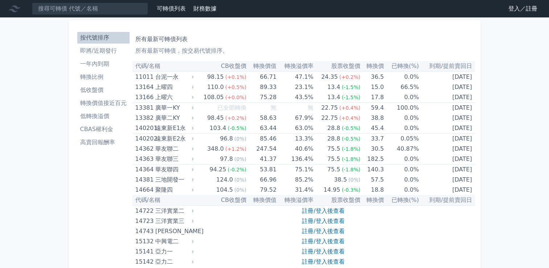
click at [520, 11] on link "登入／註冊" at bounding box center [522, 9] width 41 height 12
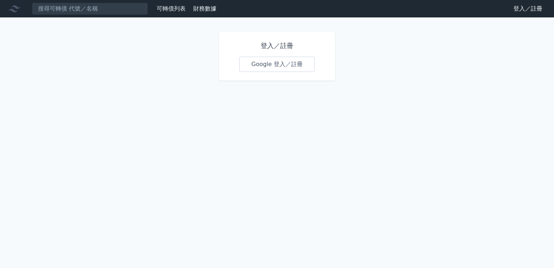
click at [273, 68] on link "Google 登入／註冊" at bounding box center [276, 64] width 75 height 15
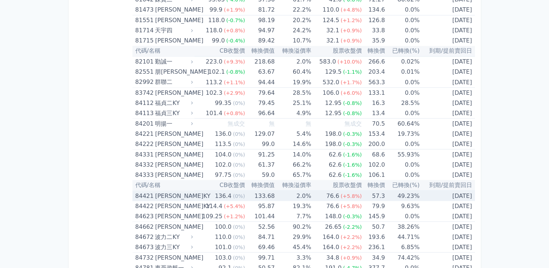
scroll to position [4027, 0]
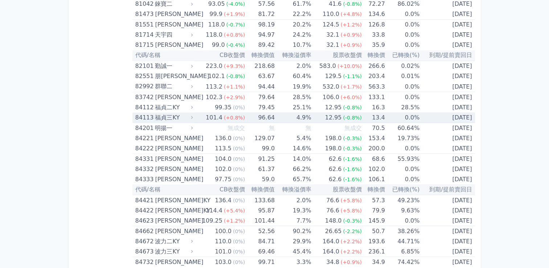
click at [159, 112] on div "福貞三KY" at bounding box center [173, 117] width 36 height 10
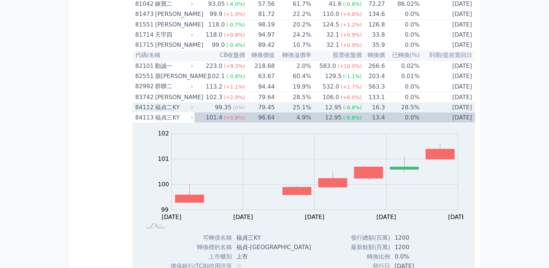
click at [168, 102] on div "福貞二KY" at bounding box center [173, 107] width 36 height 10
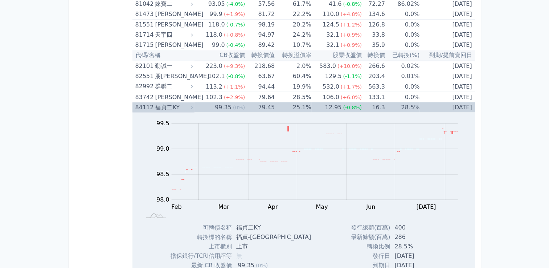
click at [164, 102] on div "福貞二KY" at bounding box center [173, 107] width 36 height 10
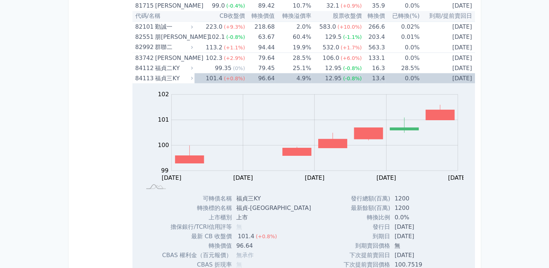
scroll to position [4172, 0]
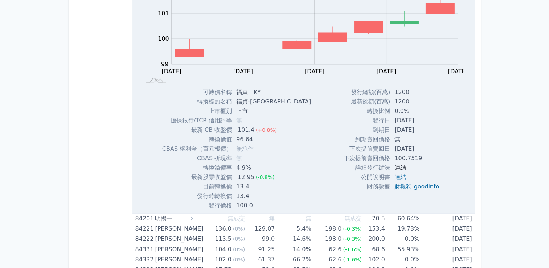
click at [398, 164] on link "連結" at bounding box center [400, 167] width 12 height 7
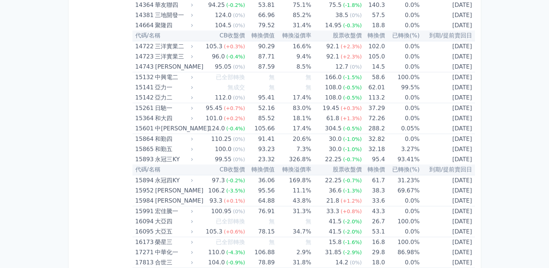
scroll to position [218, 0]
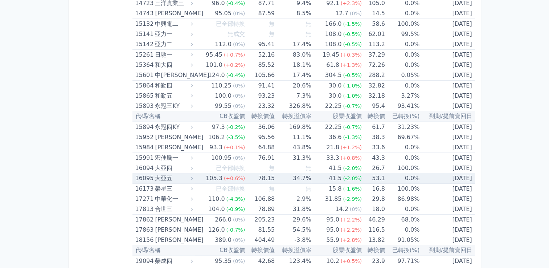
click at [147, 177] on div "16095" at bounding box center [144, 178] width 18 height 10
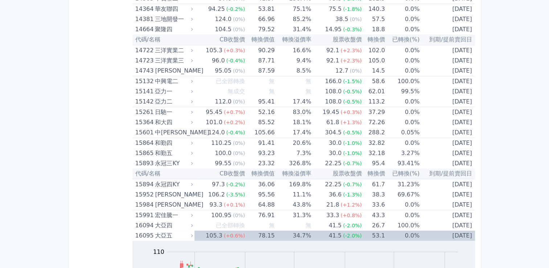
scroll to position [254, 0]
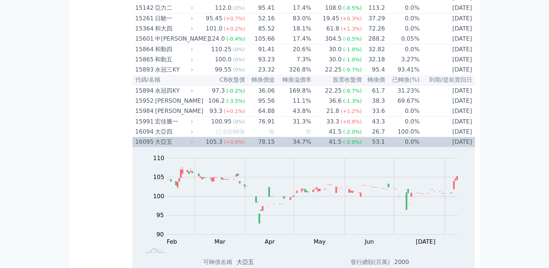
click at [174, 140] on div "大亞五" at bounding box center [173, 142] width 36 height 10
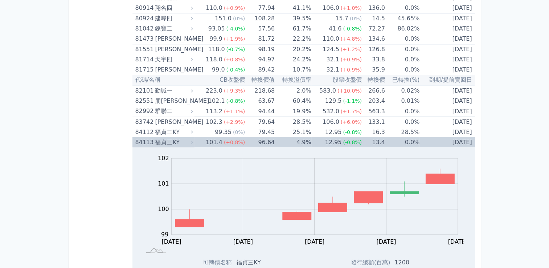
scroll to position [3991, 0]
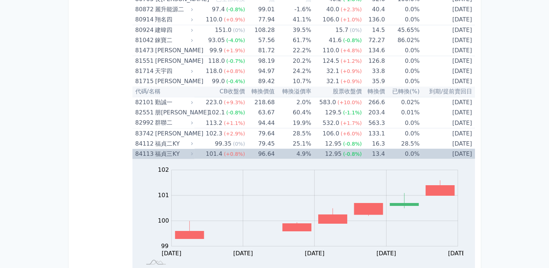
click at [154, 148] on div "84113 [PERSON_NAME]" at bounding box center [162, 153] width 54 height 10
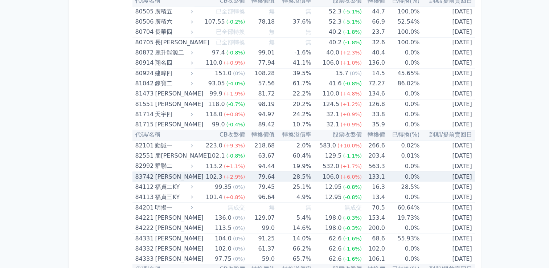
scroll to position [3925, 0]
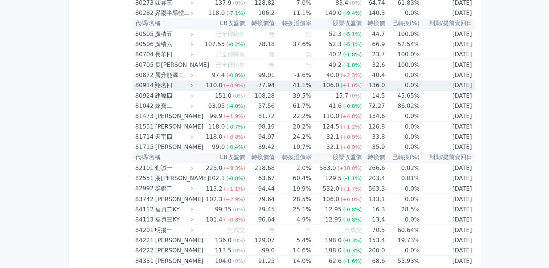
click at [167, 80] on div "翔名四" at bounding box center [173, 85] width 36 height 10
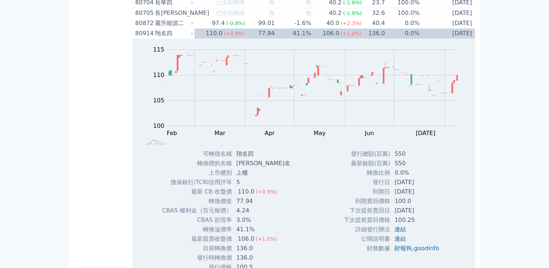
scroll to position [3961, 0]
